Goal: Task Accomplishment & Management: Use online tool/utility

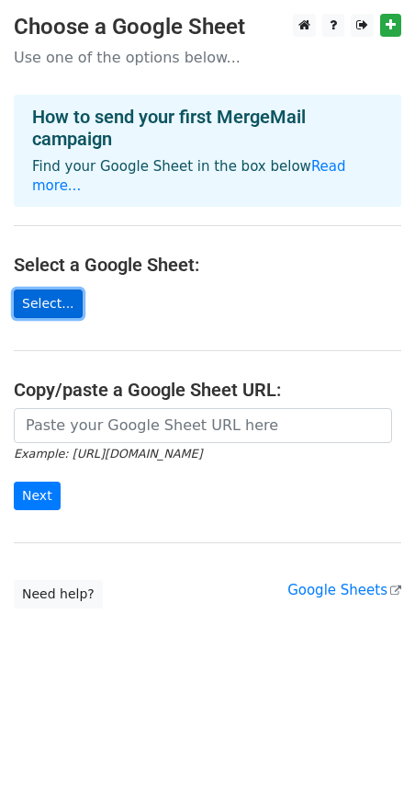
click at [52, 289] on link "Select..." at bounding box center [48, 303] width 69 height 28
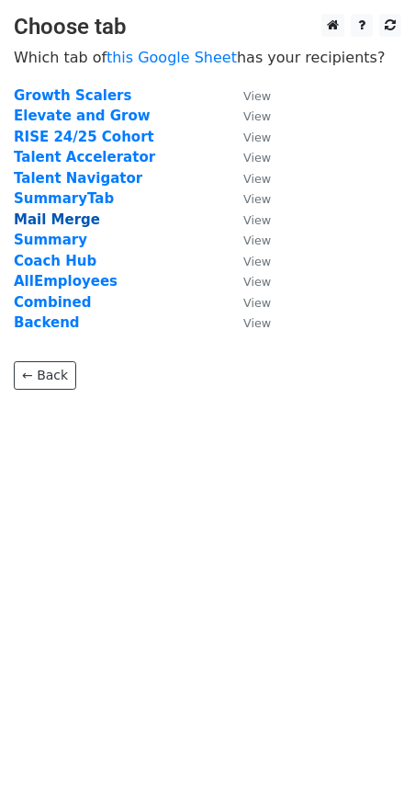
click at [56, 223] on strong "Mail Merge" at bounding box center [57, 219] width 86 height 17
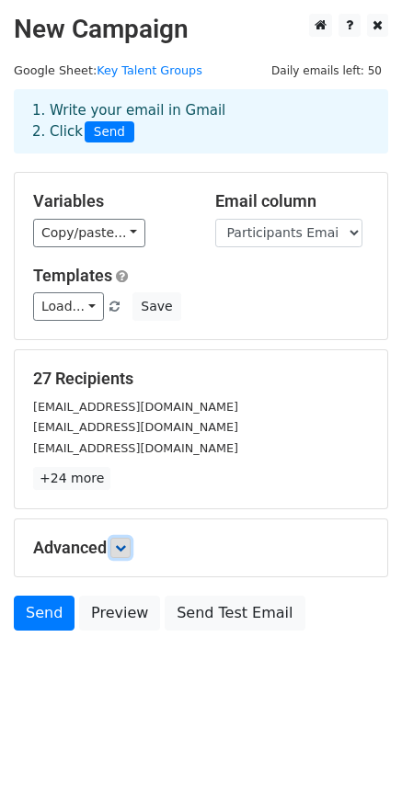
click at [119, 546] on icon at bounding box center [120, 547] width 11 height 11
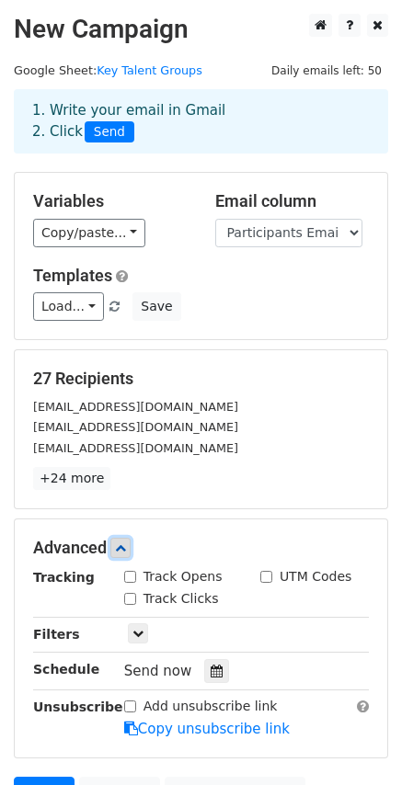
click at [126, 545] on icon at bounding box center [120, 547] width 11 height 11
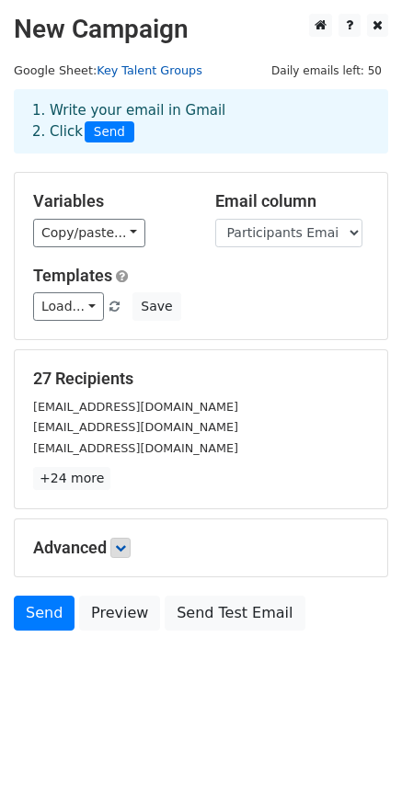
click at [138, 68] on link "Key Talent Groups" at bounding box center [149, 70] width 106 height 14
click at [86, 302] on link "Load..." at bounding box center [68, 306] width 71 height 28
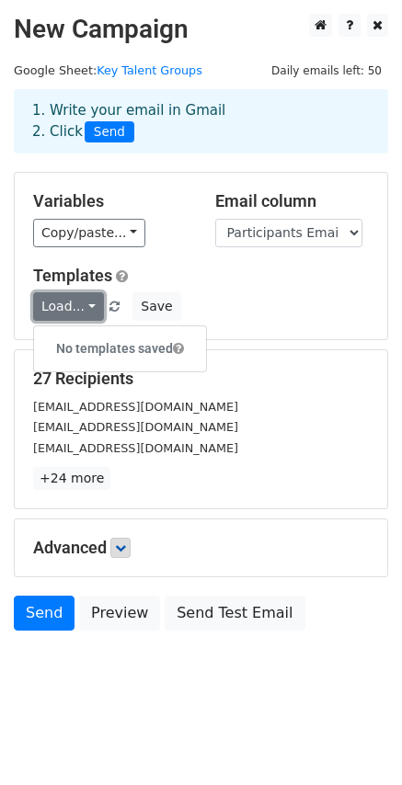
click at [86, 302] on link "Load..." at bounding box center [68, 306] width 71 height 28
click at [58, 300] on link "Load..." at bounding box center [68, 306] width 71 height 28
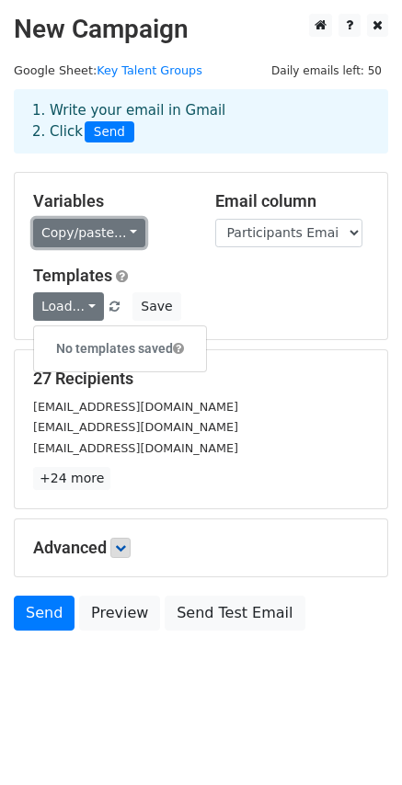
click at [124, 227] on link "Copy/paste..." at bounding box center [89, 233] width 112 height 28
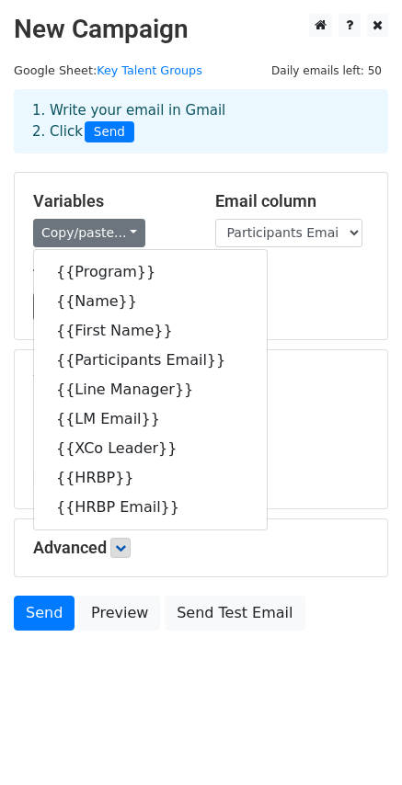
click at [113, 672] on body "New Campaign Daily emails left: 50 Google Sheet: Key Talent Groups 1. Write you…" at bounding box center [201, 363] width 402 height 699
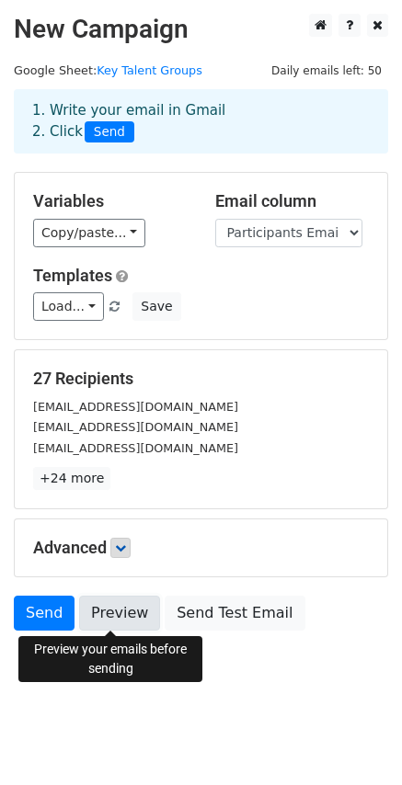
click at [110, 616] on link "Preview" at bounding box center [119, 612] width 81 height 35
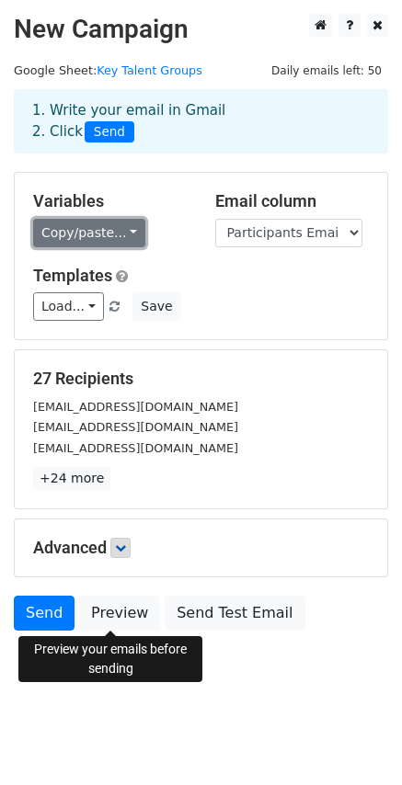
click at [121, 237] on link "Copy/paste..." at bounding box center [89, 233] width 112 height 28
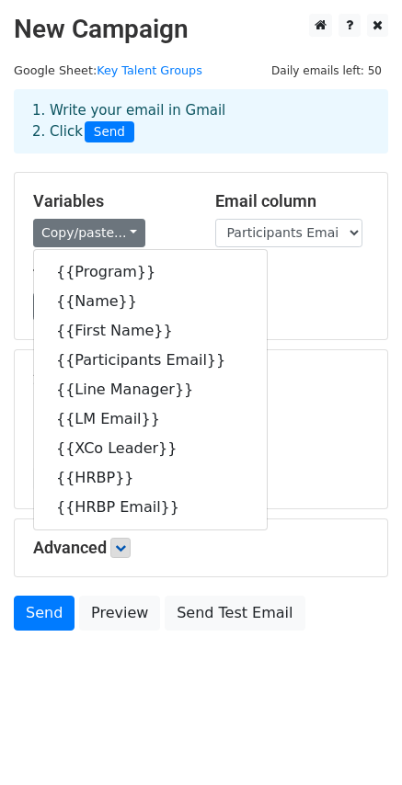
click at [322, 278] on h5 "Templates" at bounding box center [200, 276] width 335 height 20
